Goal: Information Seeking & Learning: Learn about a topic

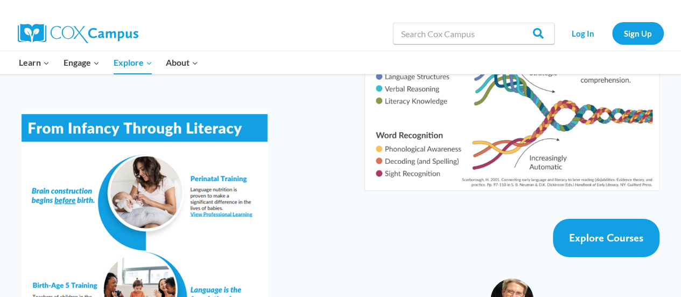
scroll to position [1936, 0]
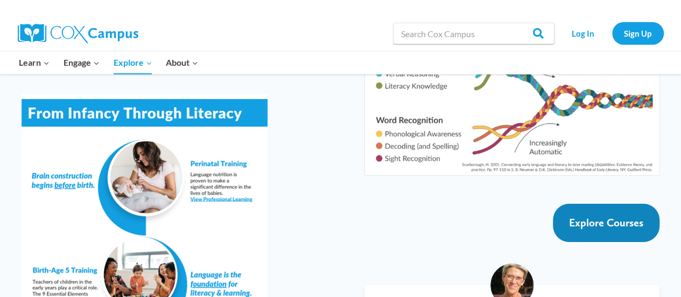
click at [627, 216] on span "Explore Courses" at bounding box center [606, 222] width 74 height 13
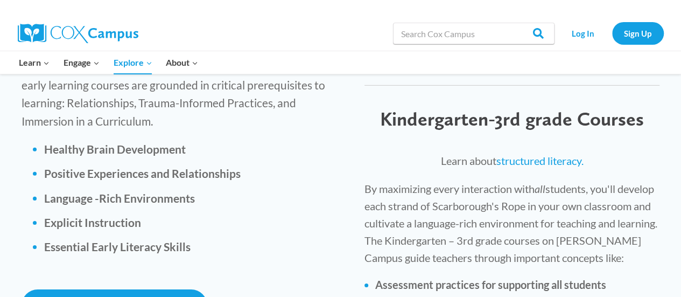
scroll to position [1561, 0]
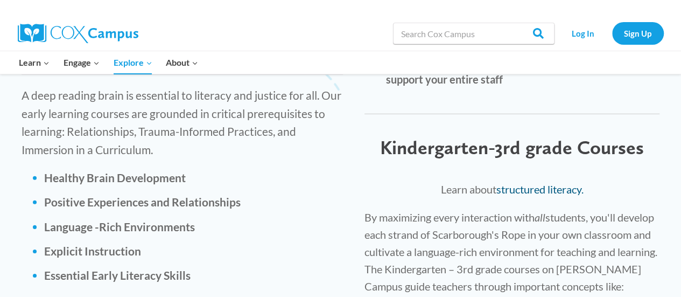
click at [568, 182] on link "structured literacy." at bounding box center [539, 188] width 87 height 13
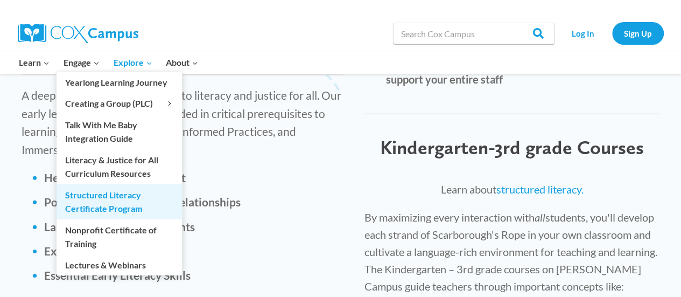
click at [100, 203] on link "Structured Literacy Certificate Program" at bounding box center [119, 201] width 125 height 34
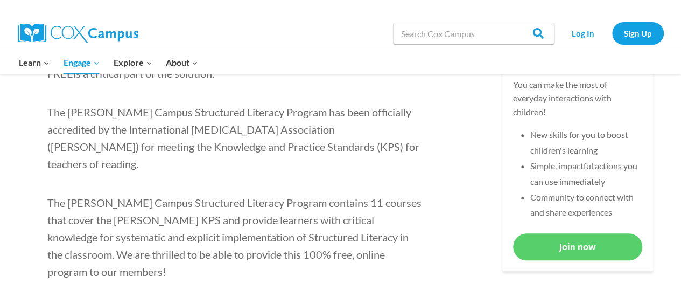
scroll to position [458, 0]
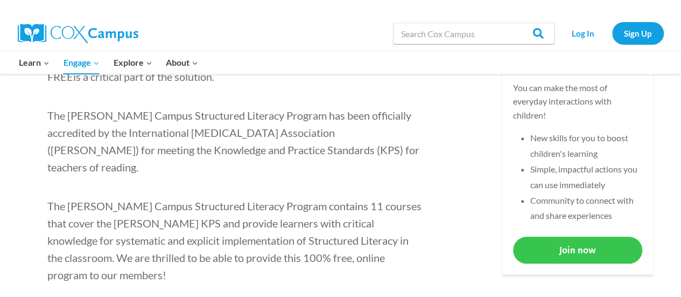
click at [548, 246] on link "Join now" at bounding box center [577, 249] width 129 height 26
